Goal: Information Seeking & Learning: Learn about a topic

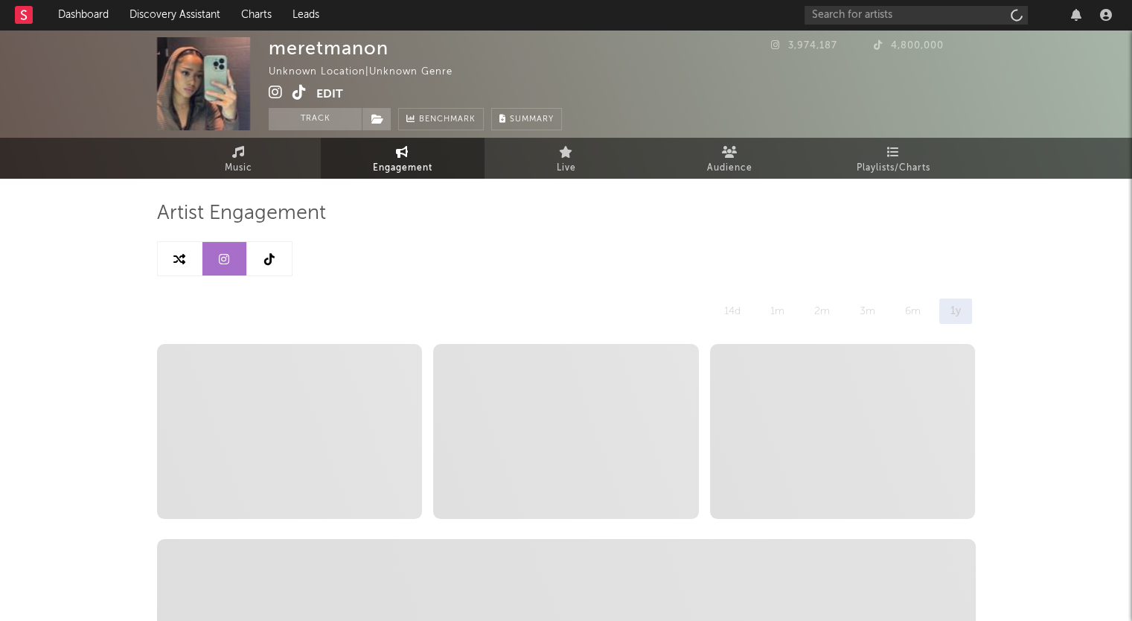
select select "1w"
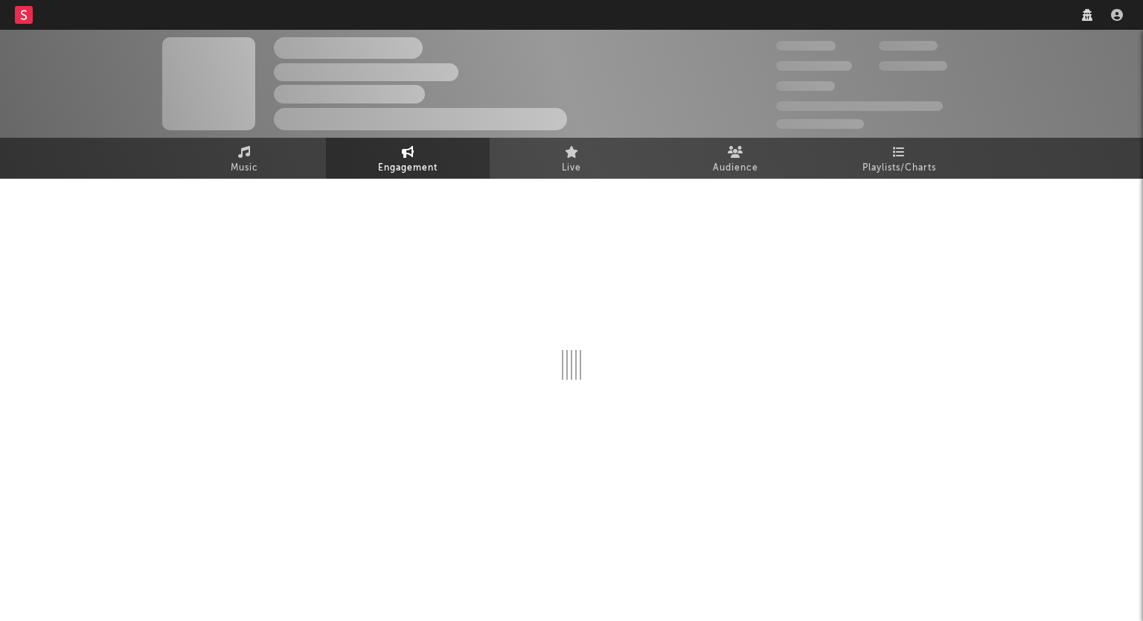
select select "1w"
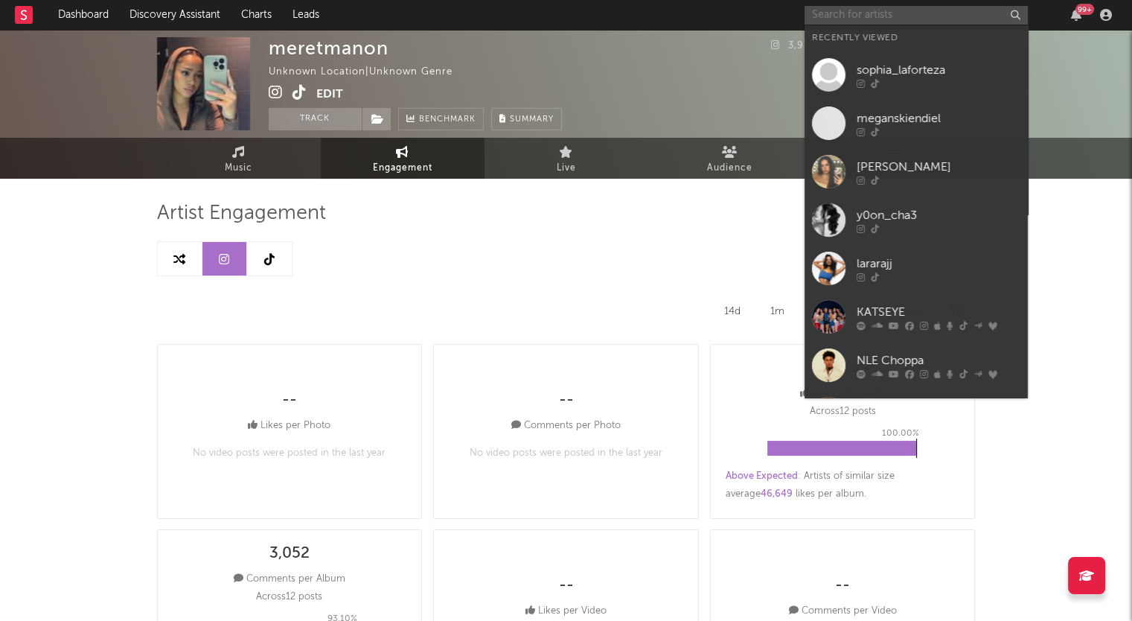
click at [854, 19] on input "text" at bounding box center [915, 15] width 223 height 19
paste input "[PERSON_NAME]"
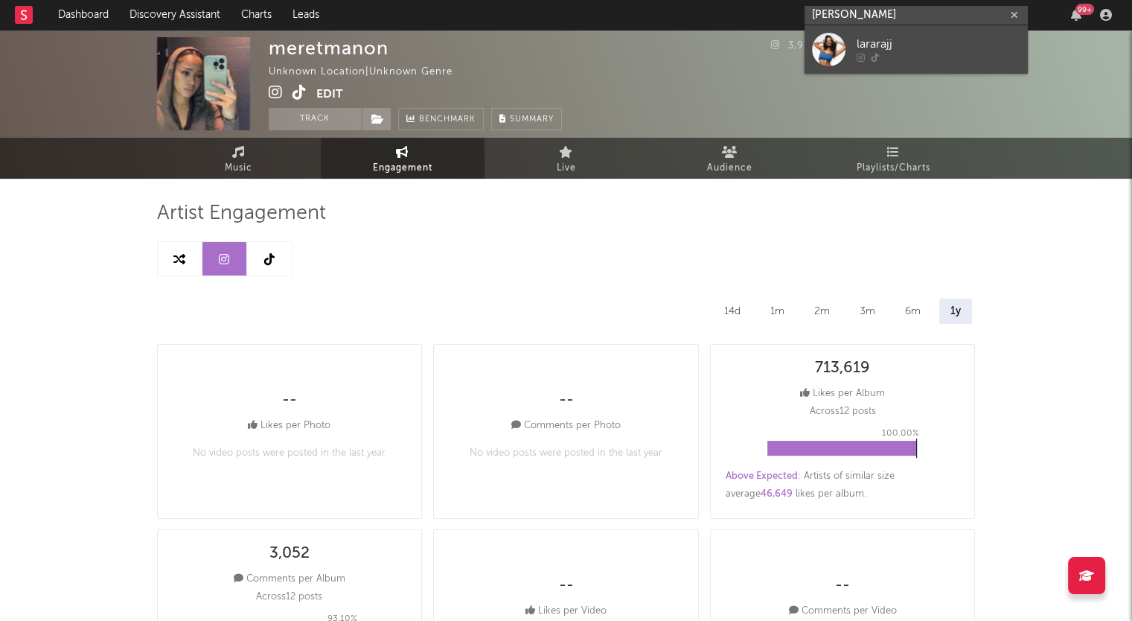
type input "[PERSON_NAME]"
click at [858, 44] on div "lararajj" at bounding box center [939, 45] width 164 height 18
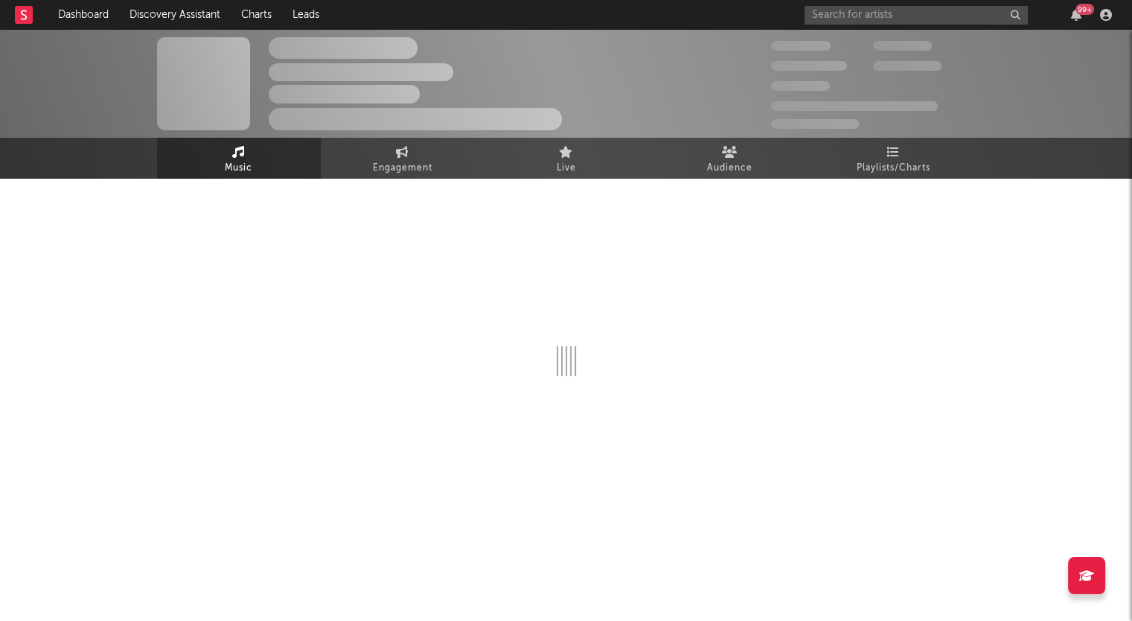
select select "1w"
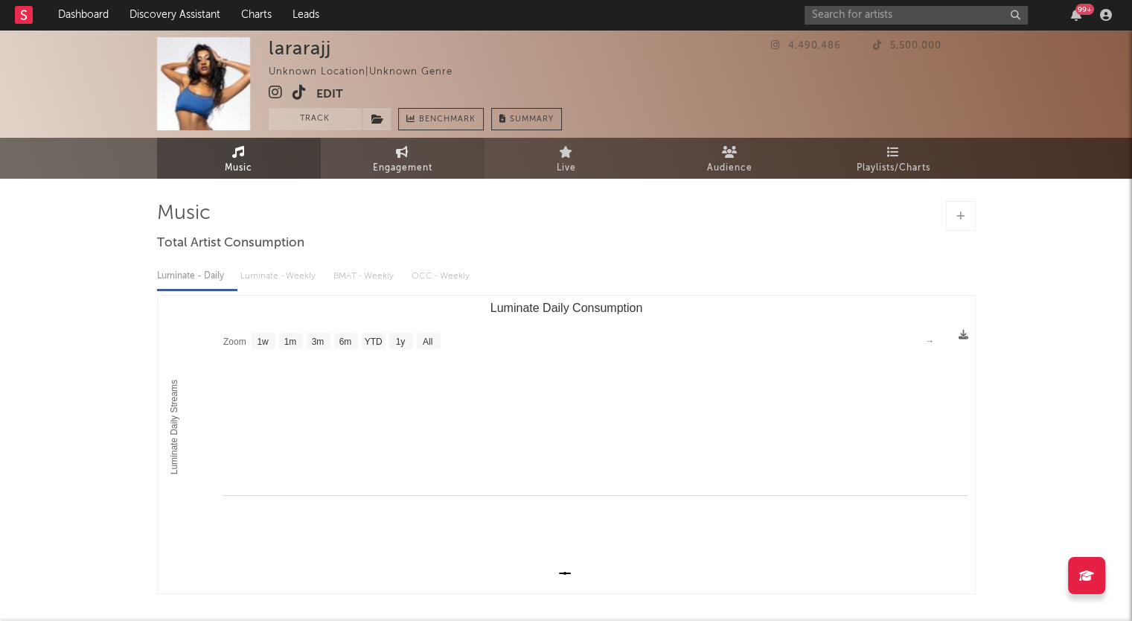
click at [393, 162] on span "Engagement" at bounding box center [403, 168] width 60 height 18
select select "1w"
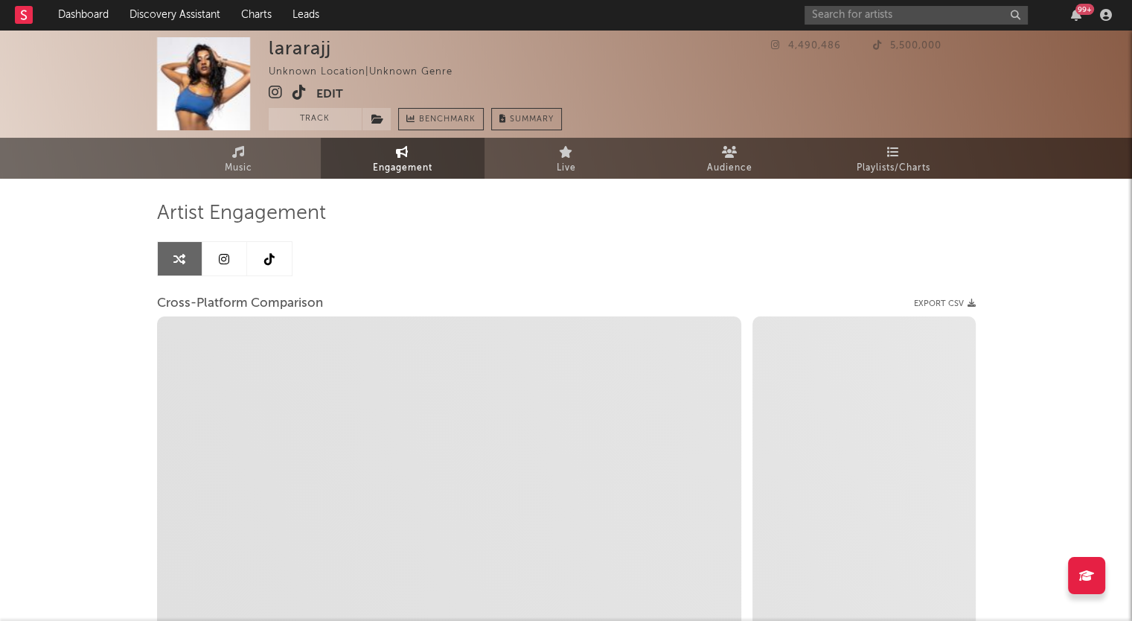
select select "1m"
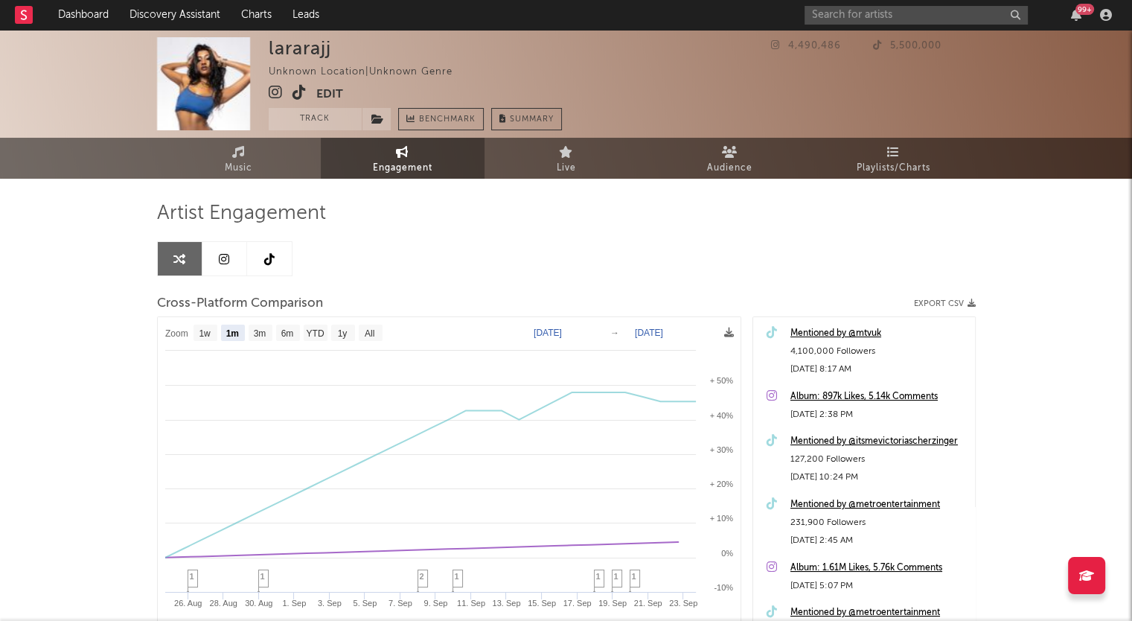
click at [230, 266] on link at bounding box center [224, 258] width 45 height 33
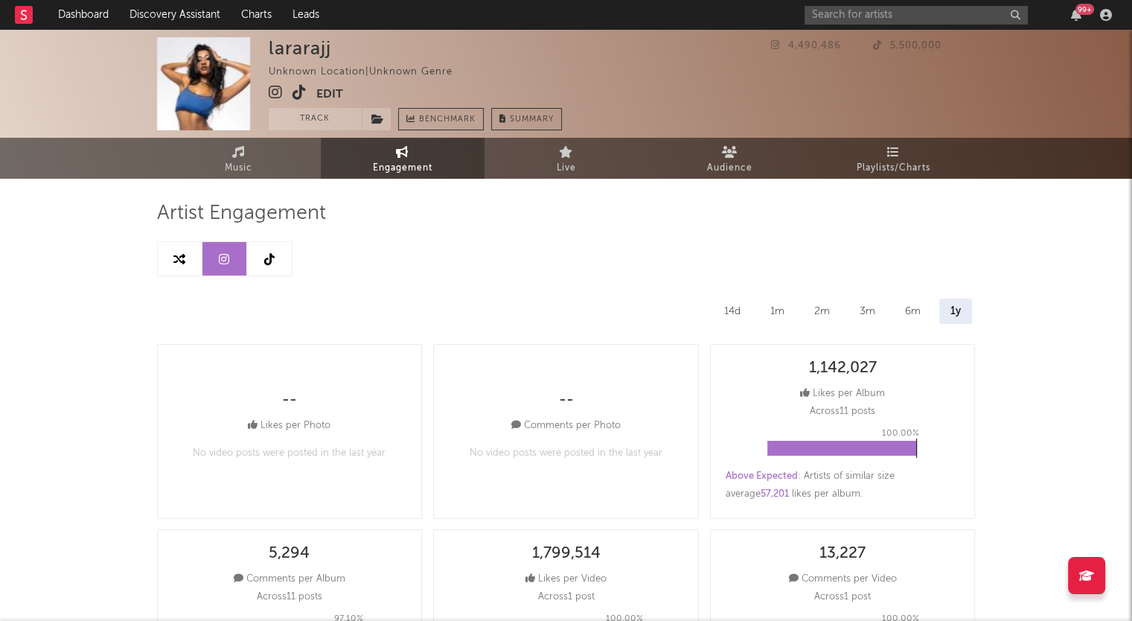
select select "6m"
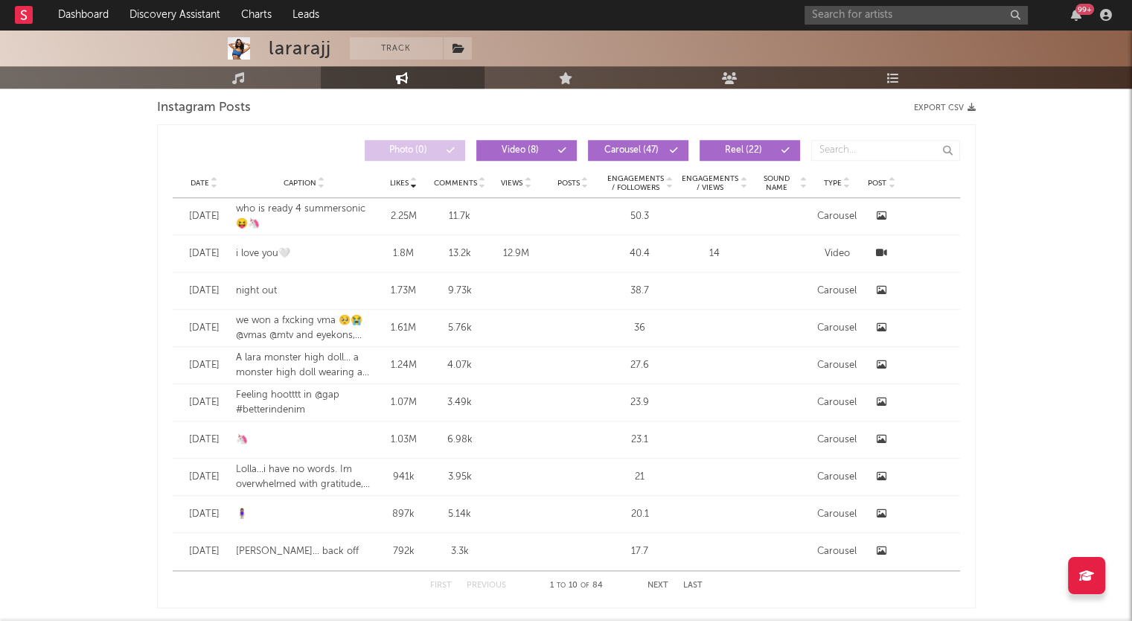
scroll to position [1232, 0]
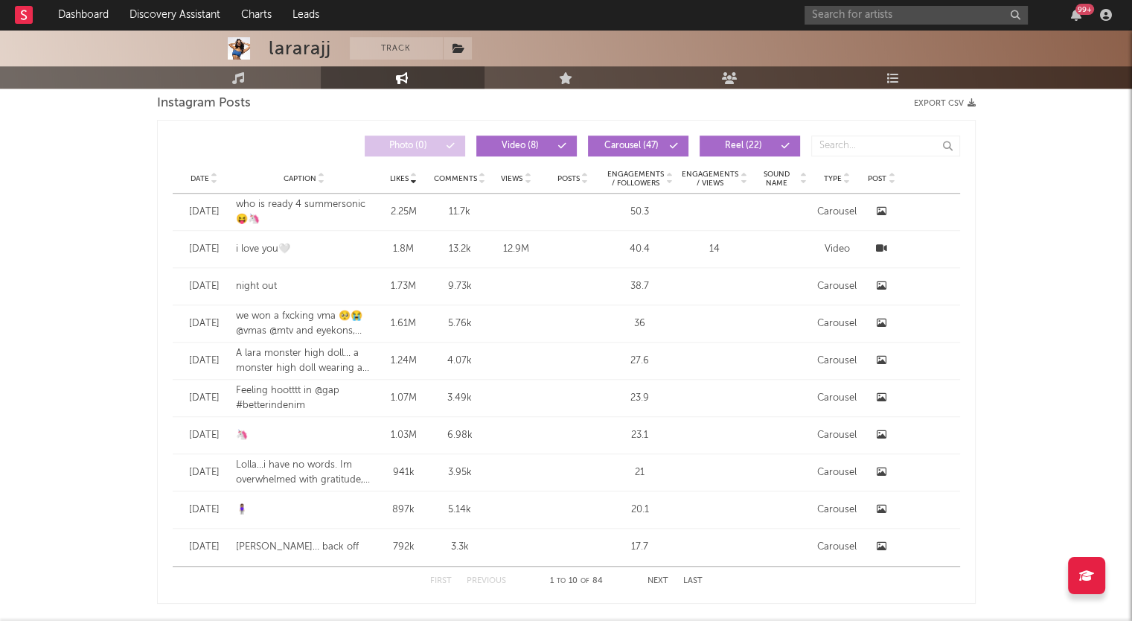
click at [944, 103] on button "Export CSV" at bounding box center [945, 103] width 62 height 9
click at [215, 179] on icon at bounding box center [214, 182] width 7 height 6
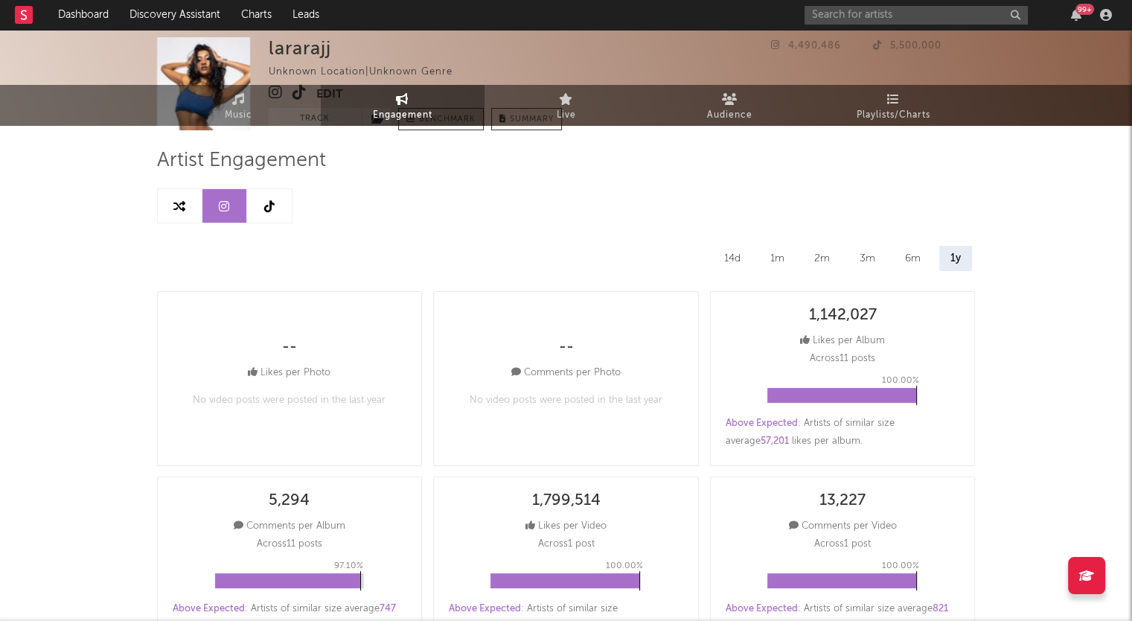
scroll to position [0, 0]
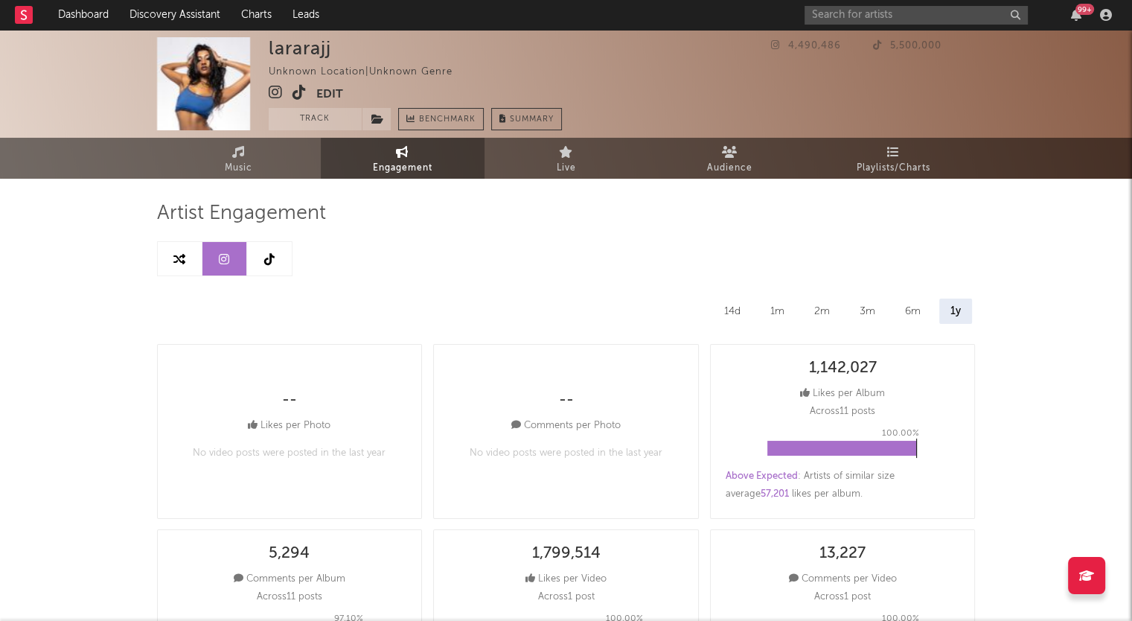
click at [278, 264] on link at bounding box center [269, 258] width 45 height 33
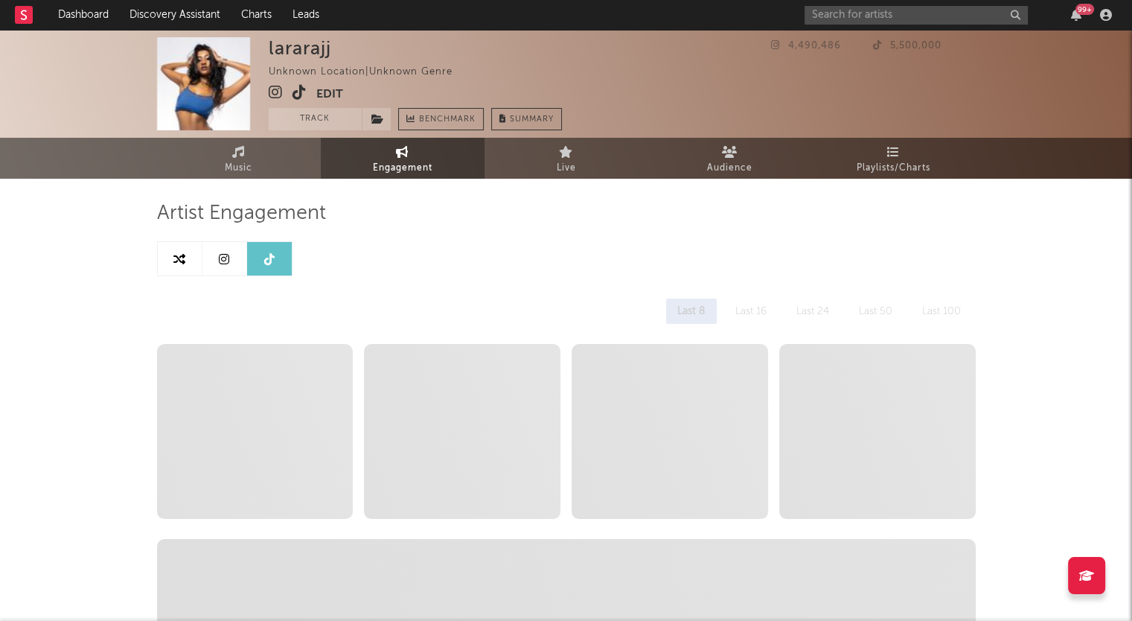
select select "1w"
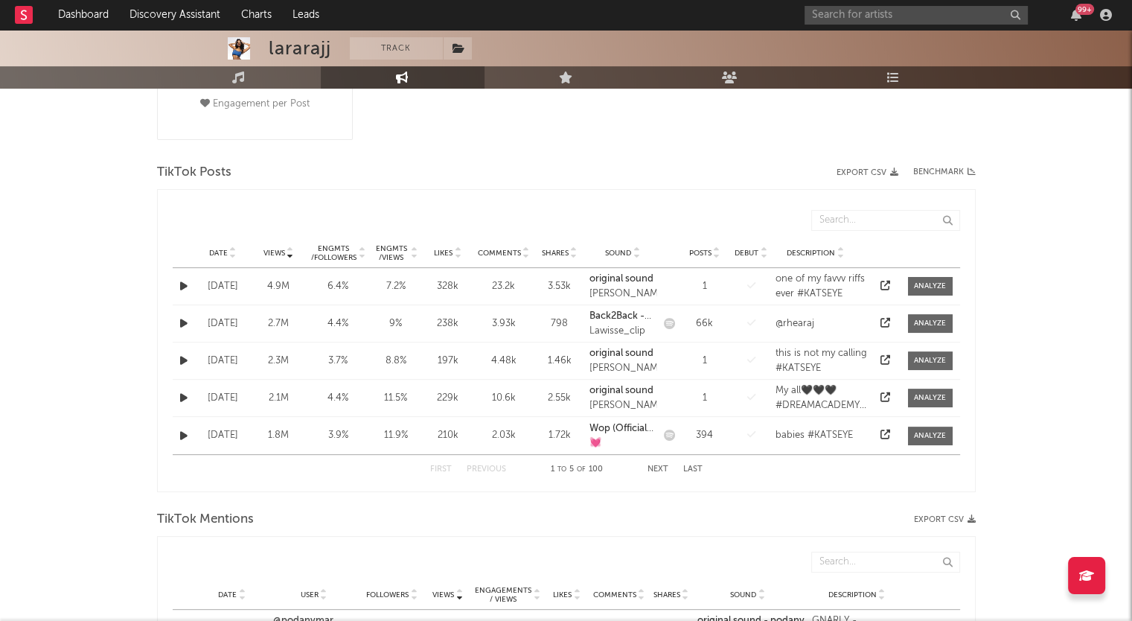
scroll to position [449, 0]
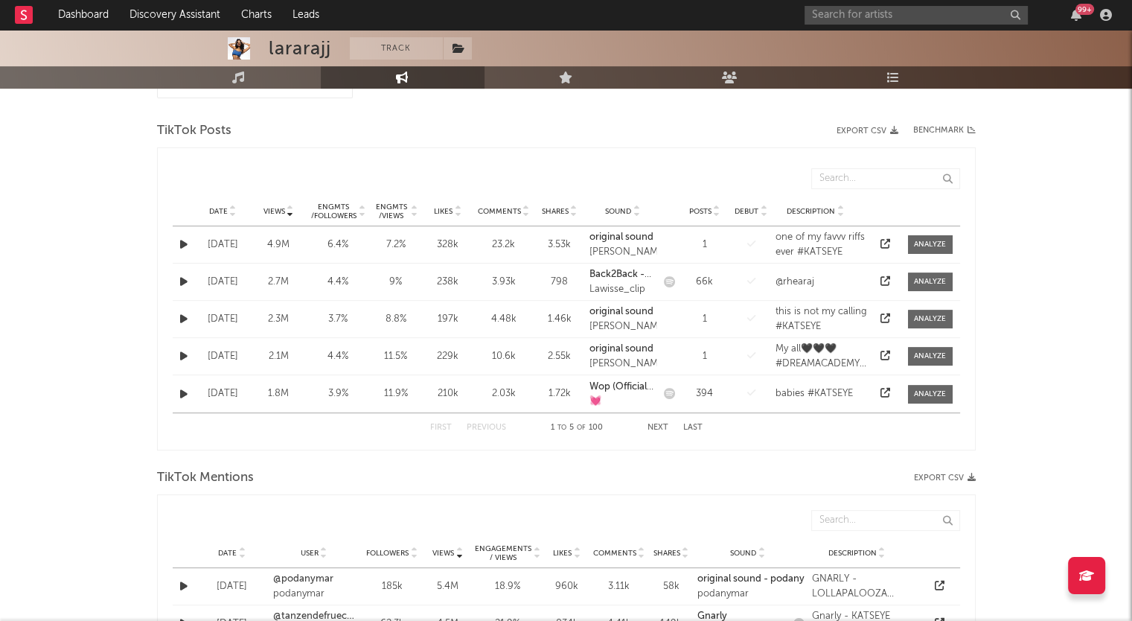
click at [229, 212] on icon at bounding box center [232, 214] width 7 height 6
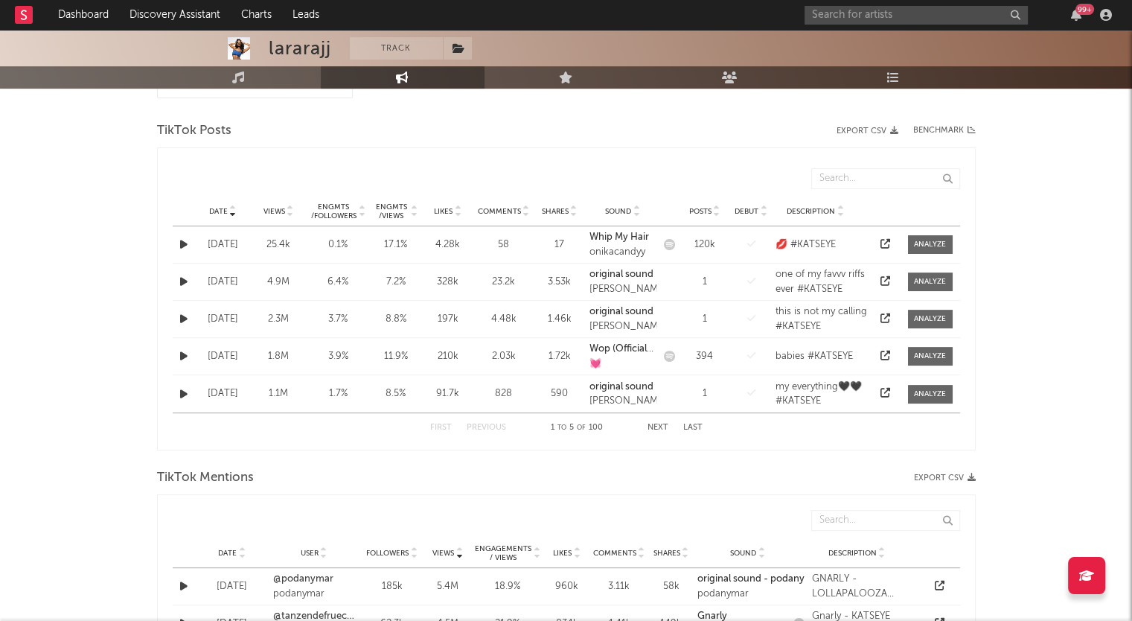
click at [229, 212] on icon at bounding box center [232, 214] width 7 height 6
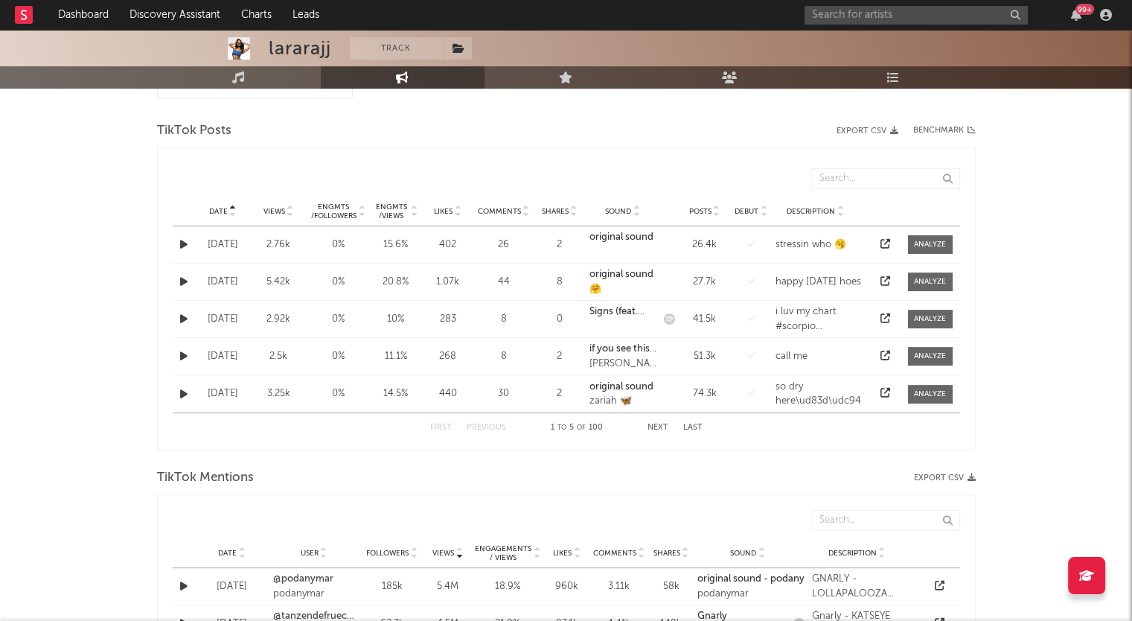
click at [229, 212] on icon at bounding box center [232, 214] width 7 height 6
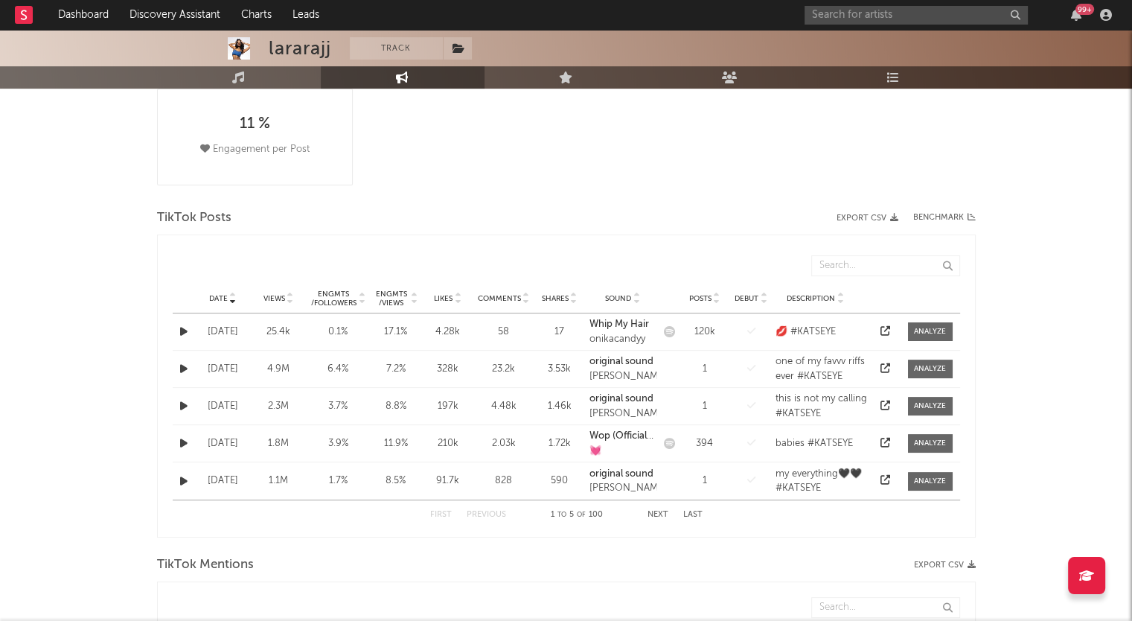
scroll to position [0, 0]
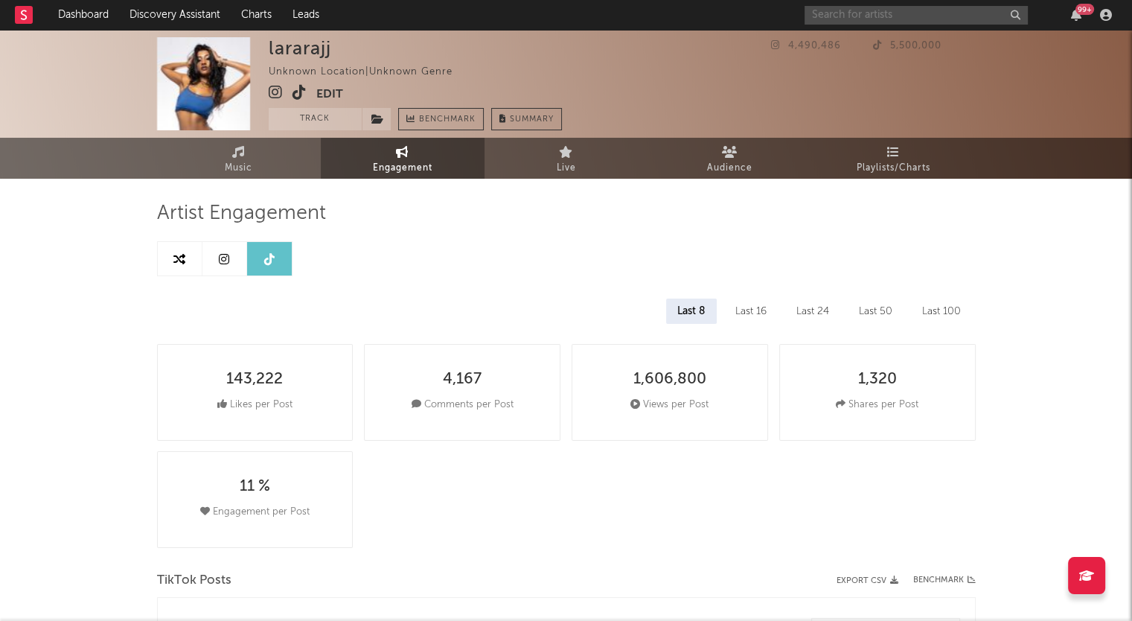
click at [889, 13] on input "text" at bounding box center [915, 15] width 223 height 19
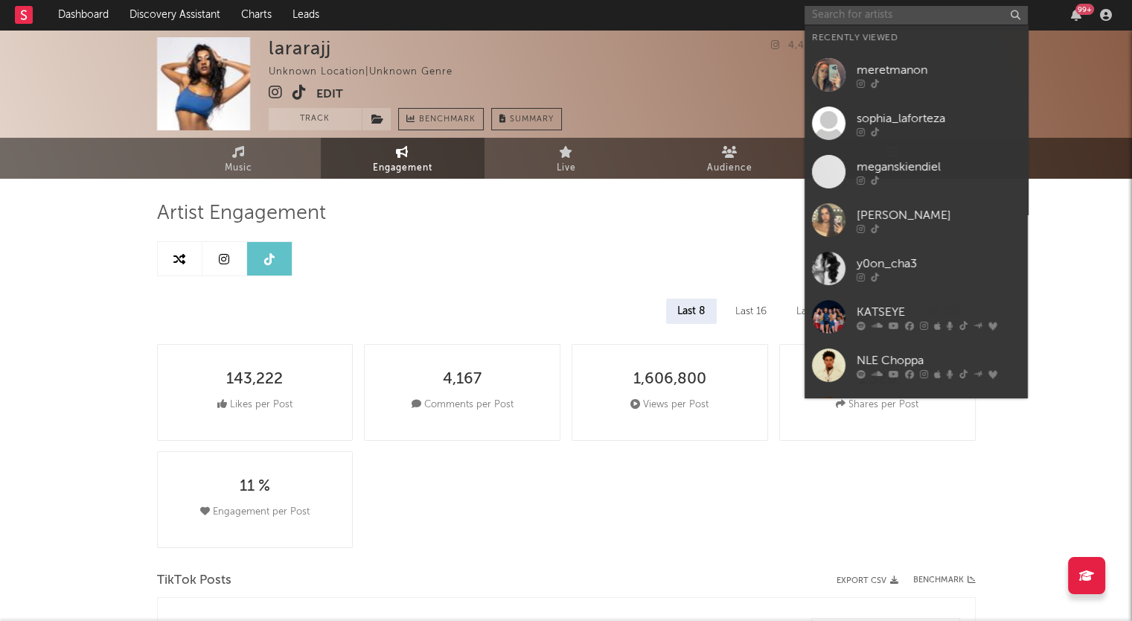
paste input "Yoochae"
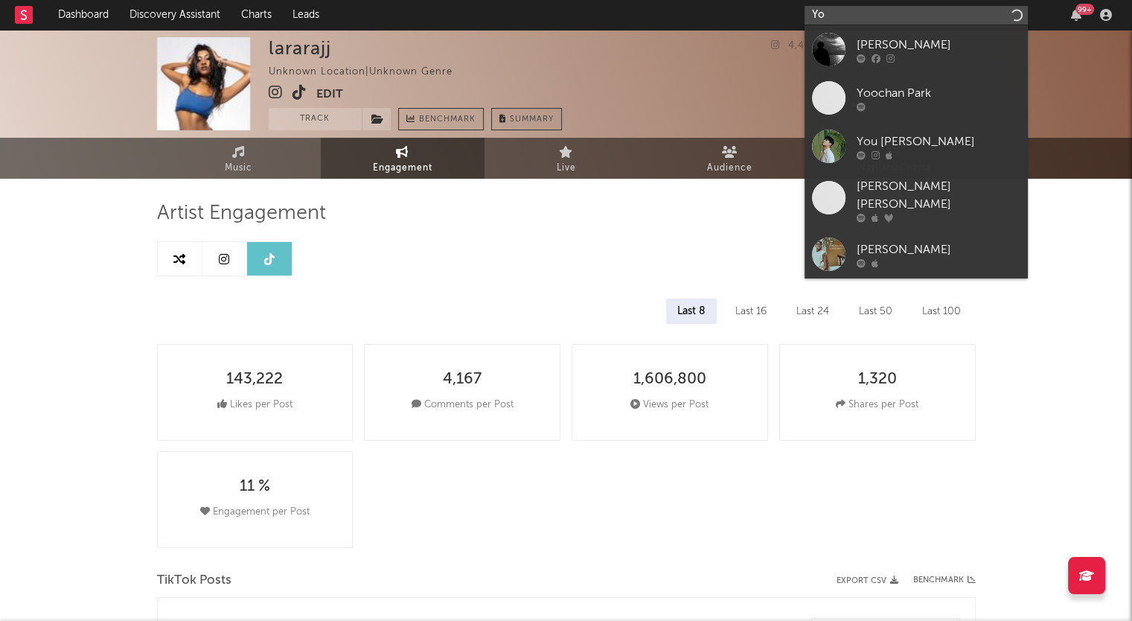
type input "Y"
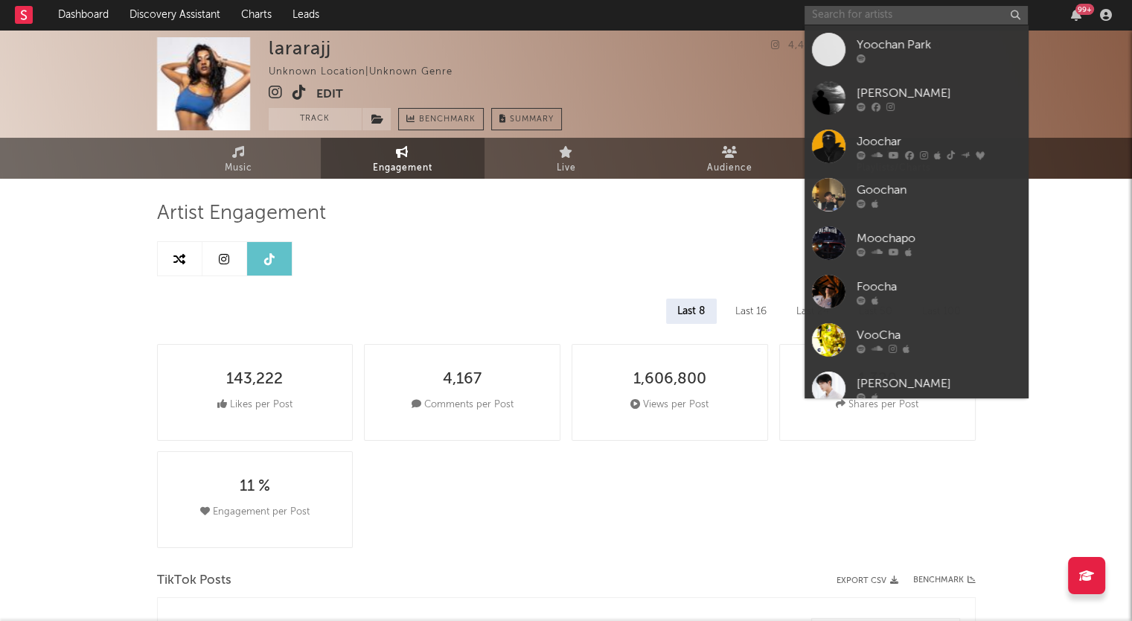
paste input "[PERSON_NAME]"
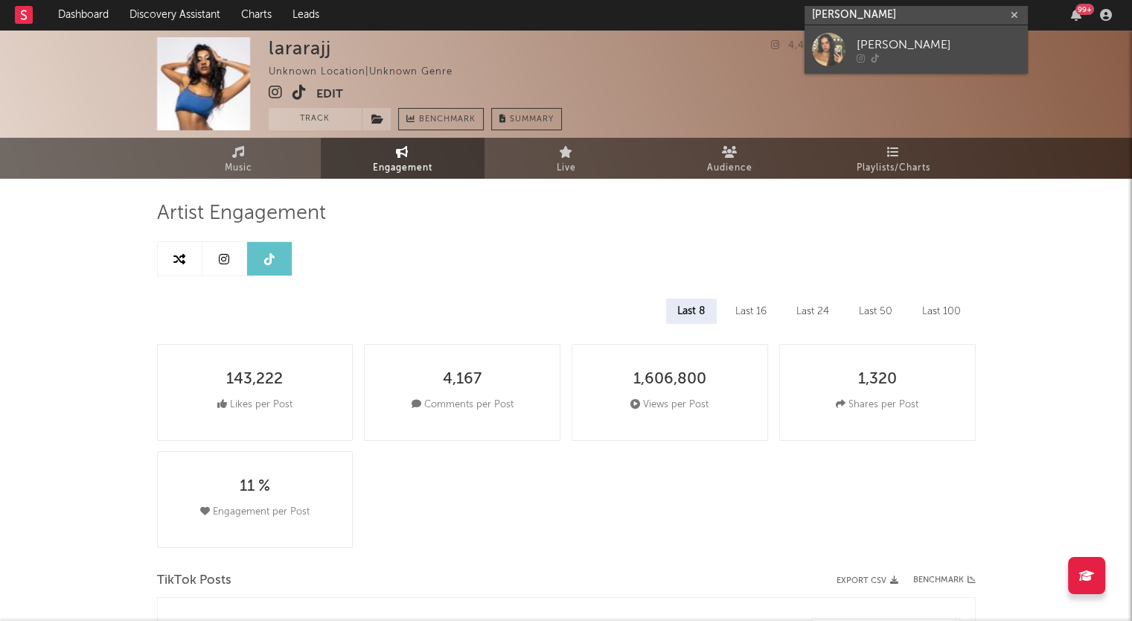
type input "[PERSON_NAME]"
click at [835, 56] on div at bounding box center [828, 49] width 33 height 33
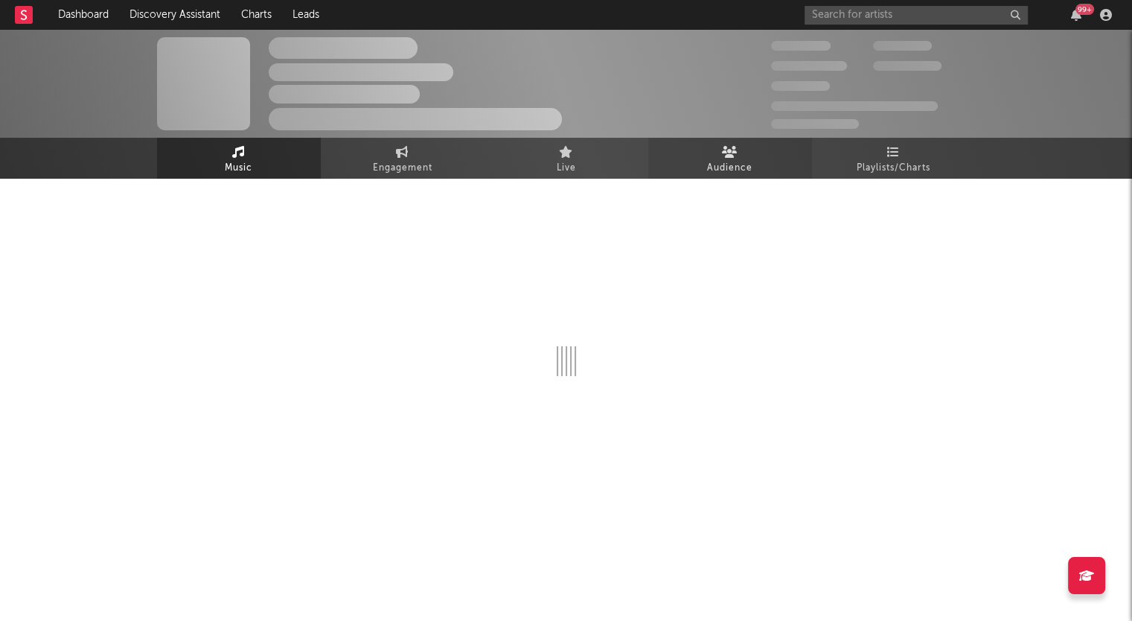
select select "1w"
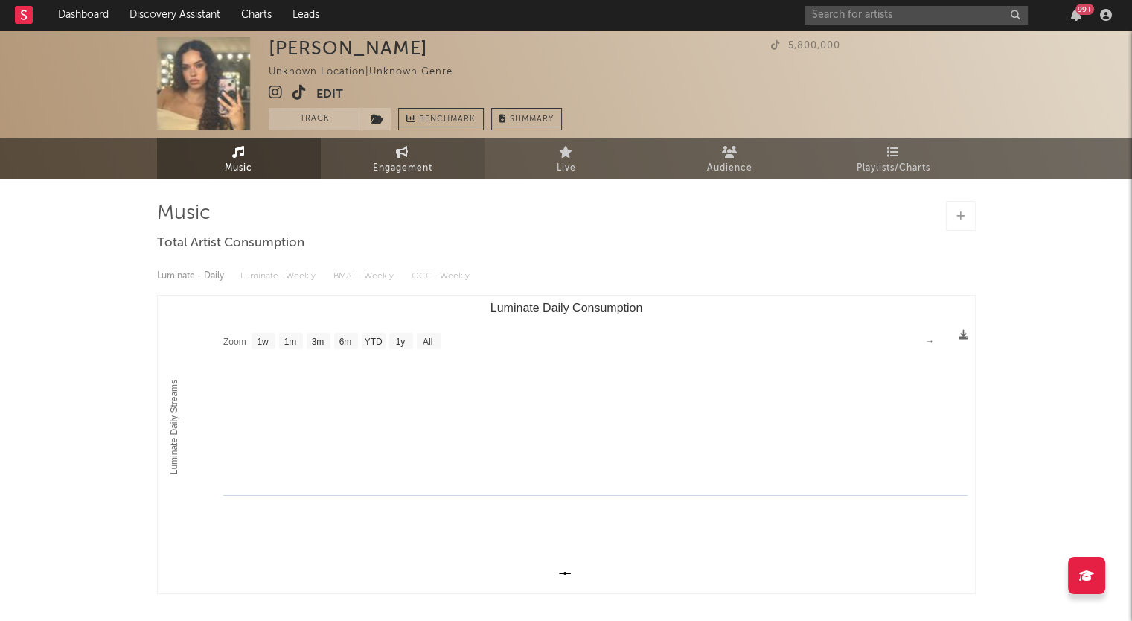
click at [408, 156] on icon at bounding box center [402, 152] width 13 height 12
select select "1w"
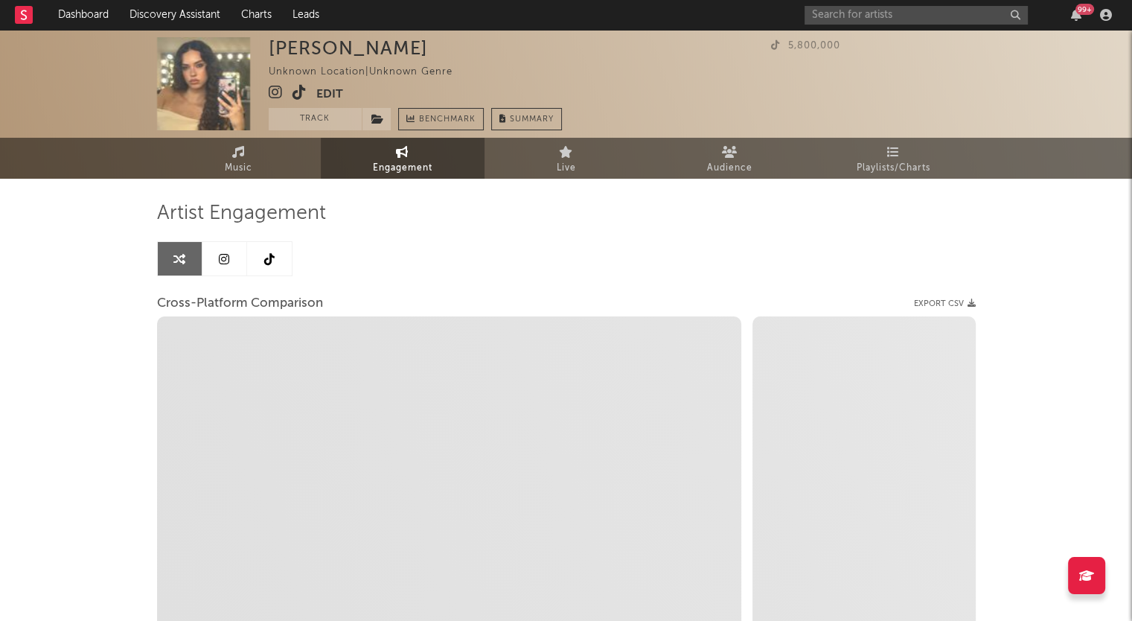
select select "1m"
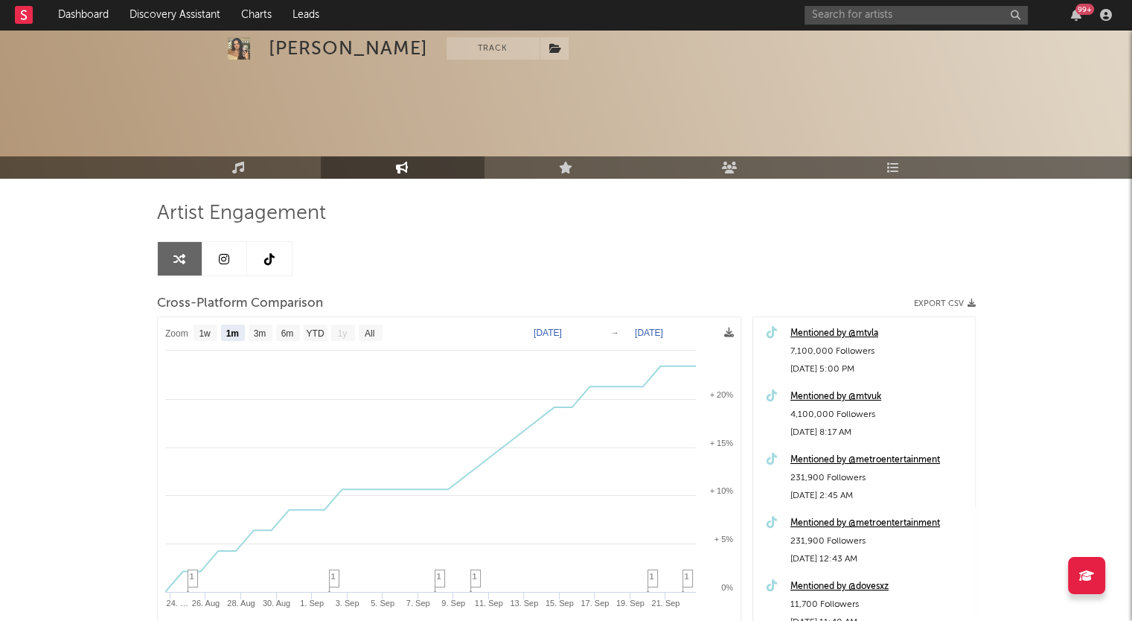
scroll to position [74, 0]
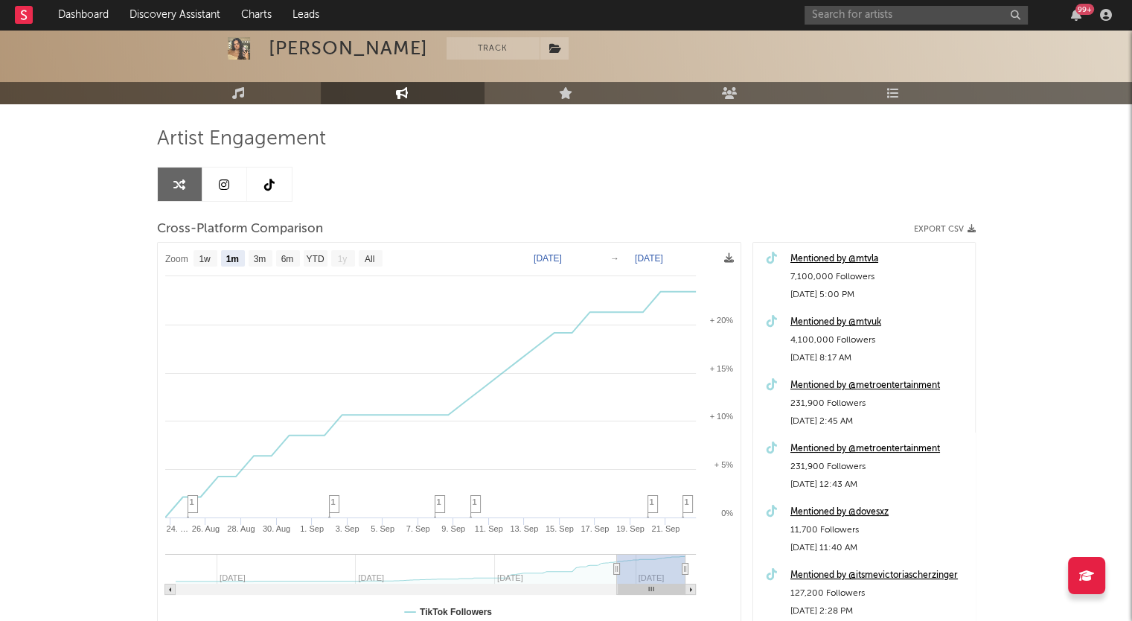
click at [218, 173] on link at bounding box center [224, 183] width 45 height 33
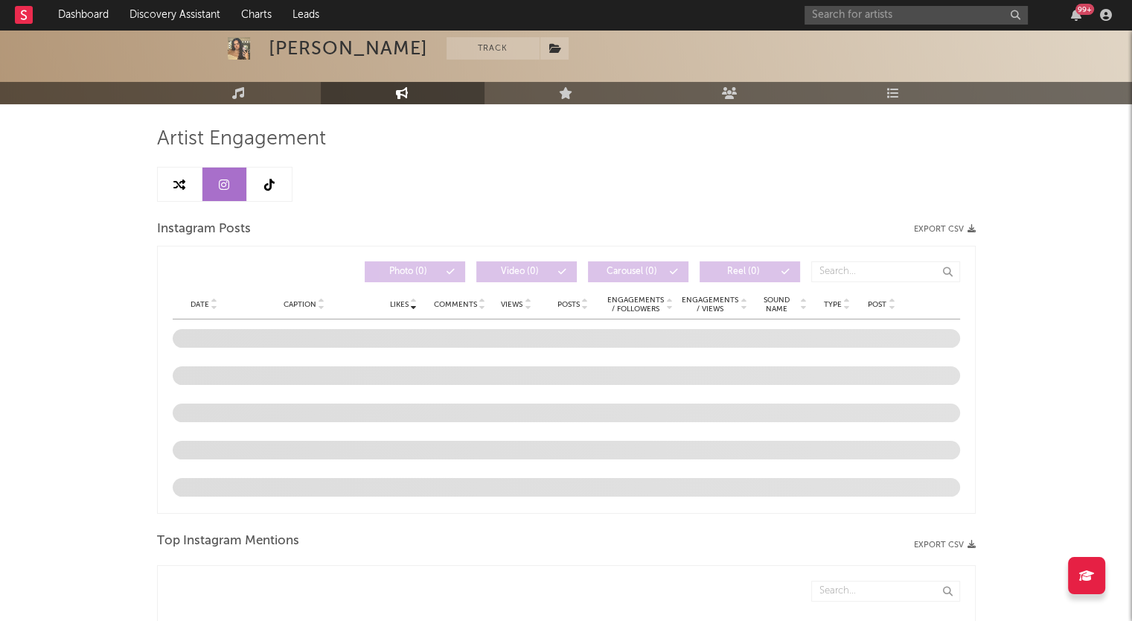
select select "1w"
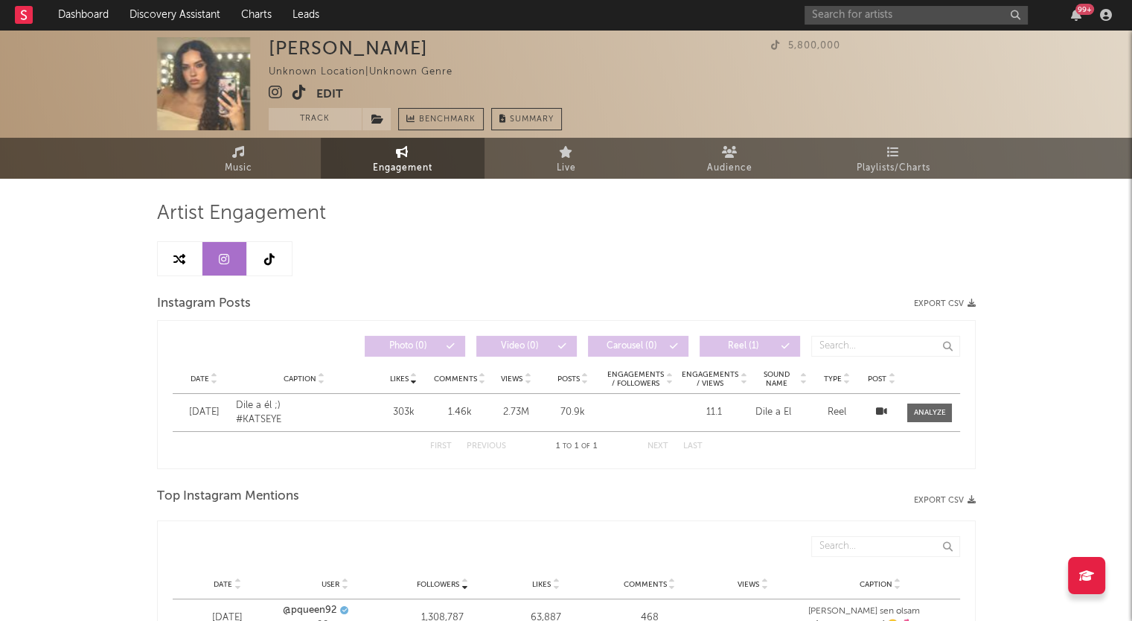
click at [280, 261] on link at bounding box center [269, 258] width 45 height 33
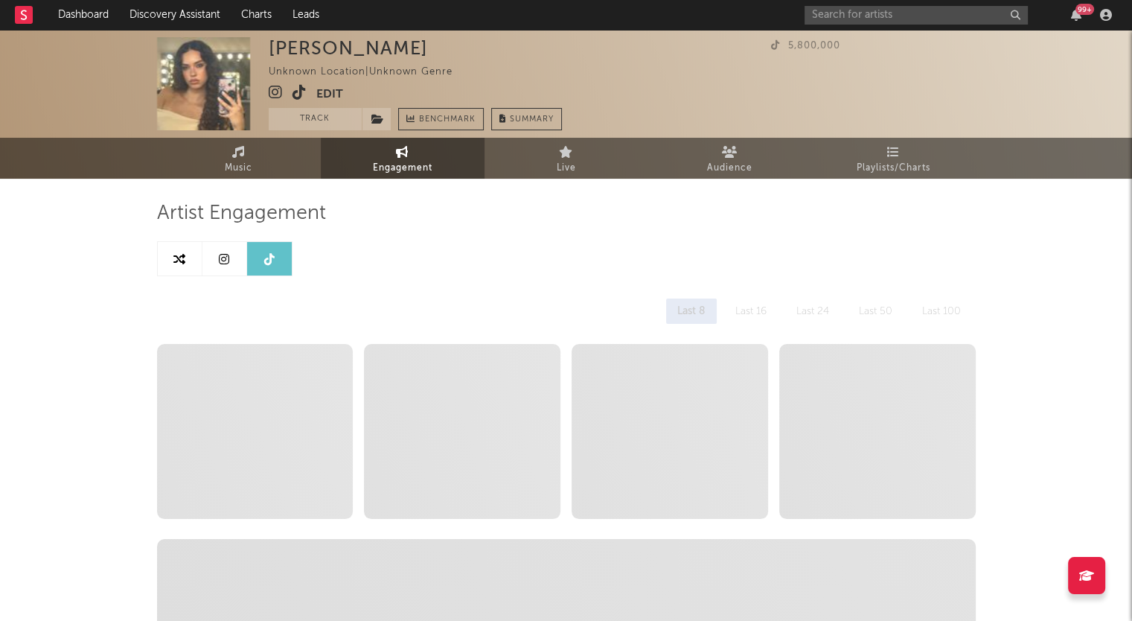
select select "1w"
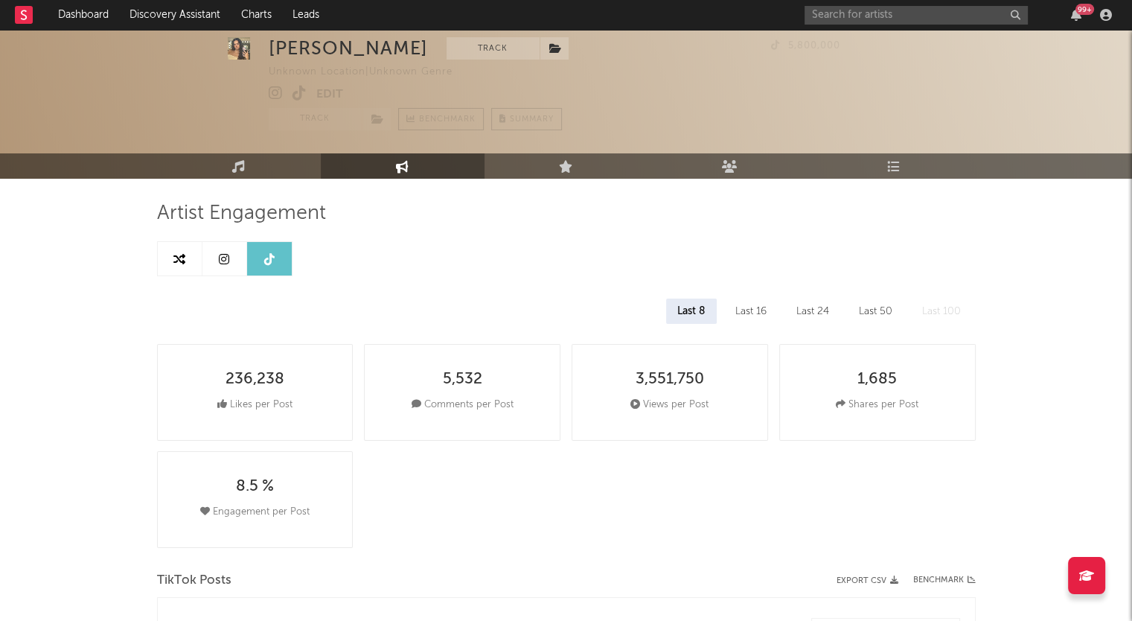
scroll to position [324, 0]
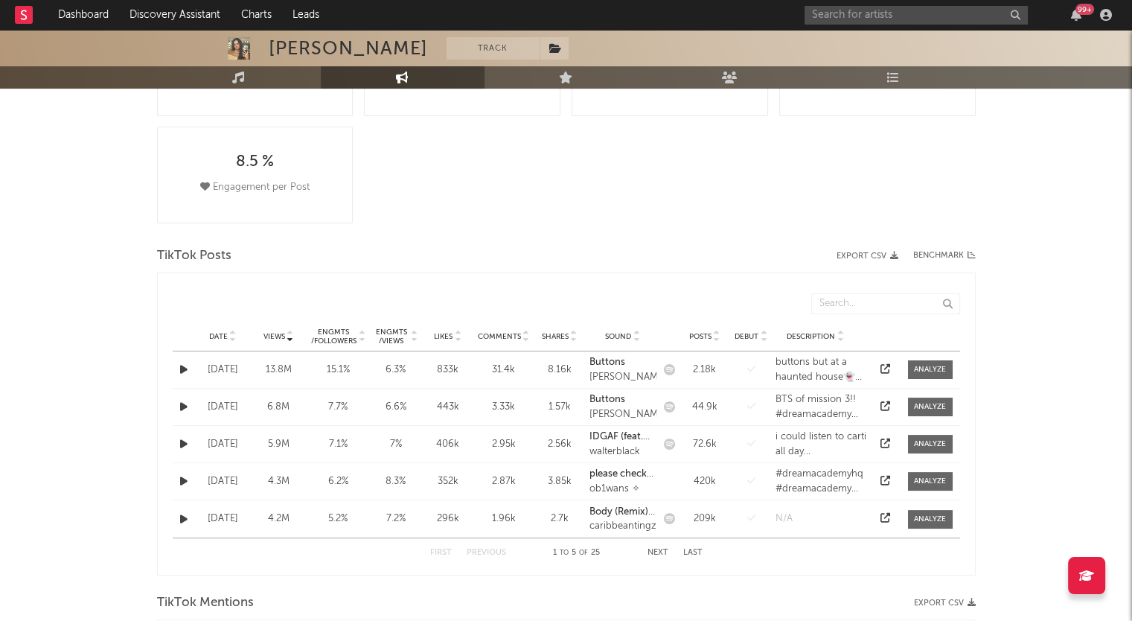
click at [223, 337] on span "Date" at bounding box center [218, 336] width 19 height 9
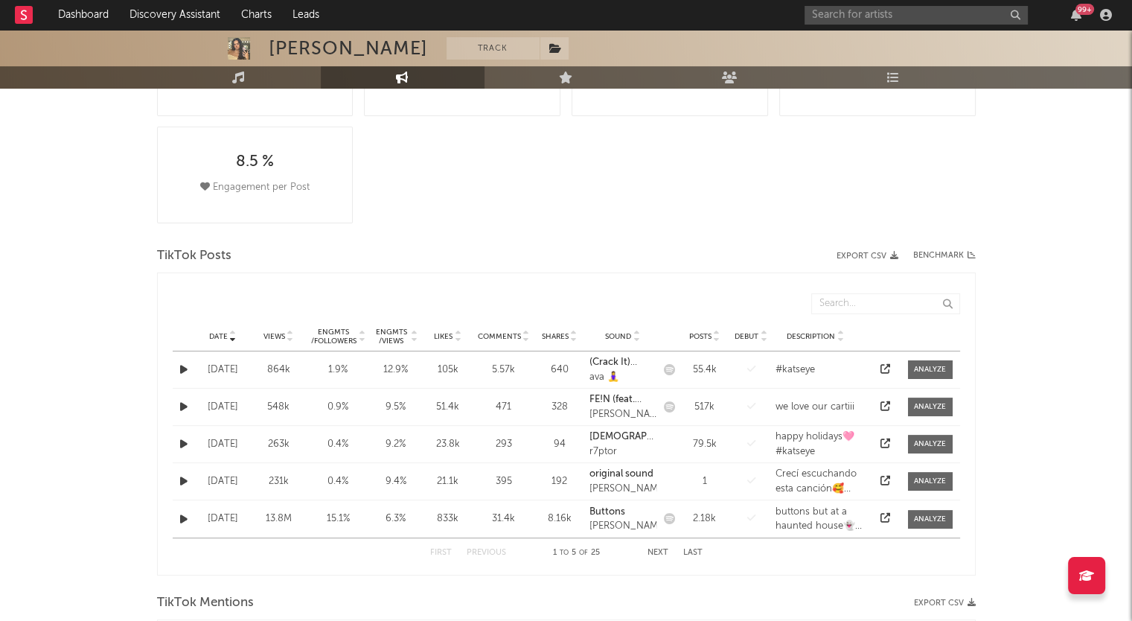
scroll to position [0, 0]
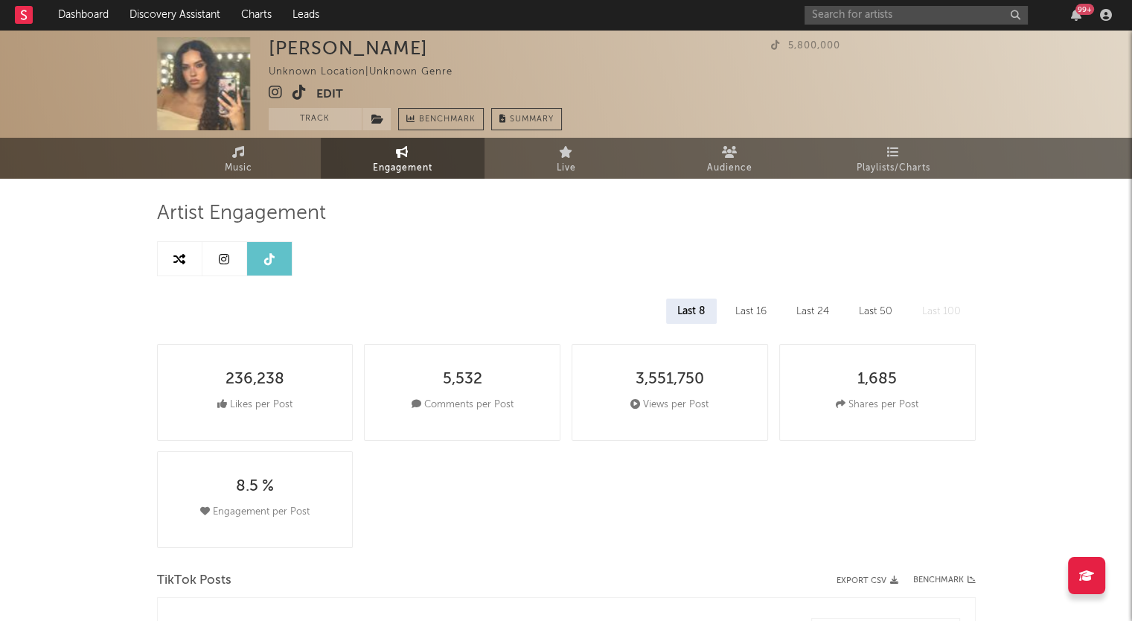
click at [775, 46] on icon at bounding box center [778, 45] width 15 height 10
